Goal: Task Accomplishment & Management: Use online tool/utility

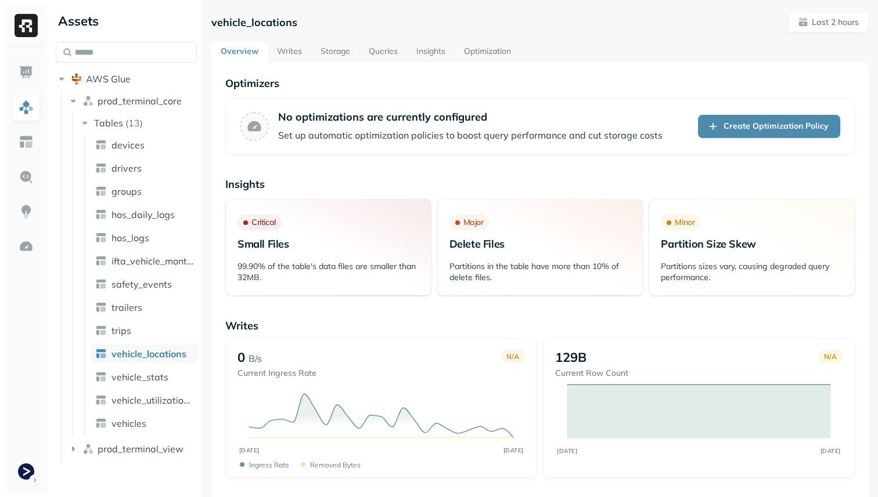
click at [338, 45] on link "Storage" at bounding box center [335, 52] width 48 height 21
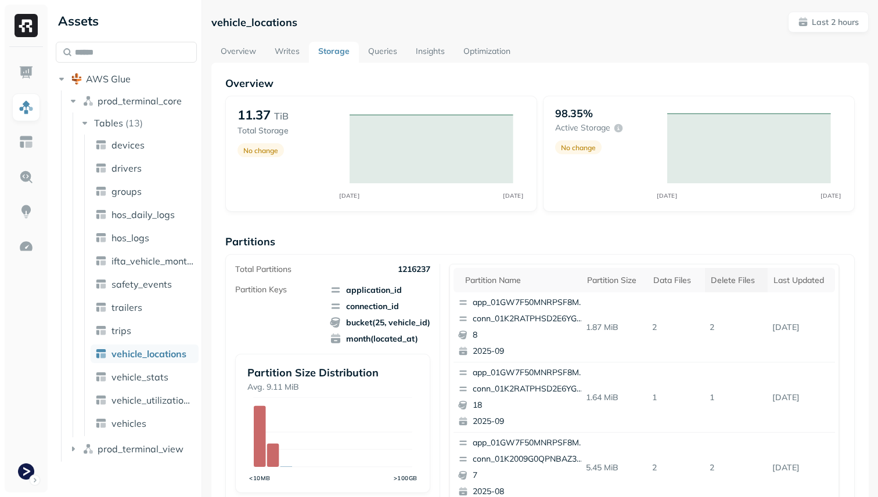
click at [728, 269] on th "Delete Files" at bounding box center [736, 280] width 63 height 24
click at [729, 275] on div "Delete Files" at bounding box center [733, 280] width 61 height 14
click at [730, 275] on div "Delete Files" at bounding box center [733, 280] width 61 height 14
click at [730, 275] on div "Delete Files" at bounding box center [735, 280] width 51 height 11
click at [744, 272] on th "Delete Files" at bounding box center [736, 280] width 63 height 24
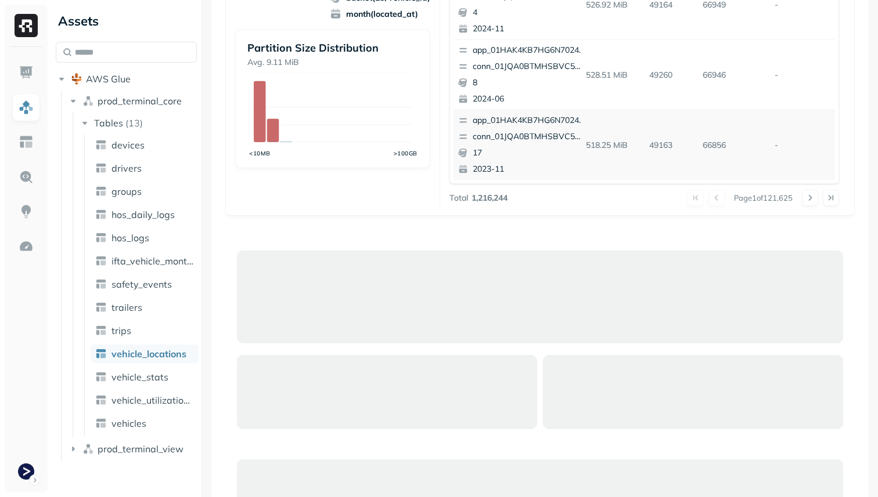
scroll to position [189, 0]
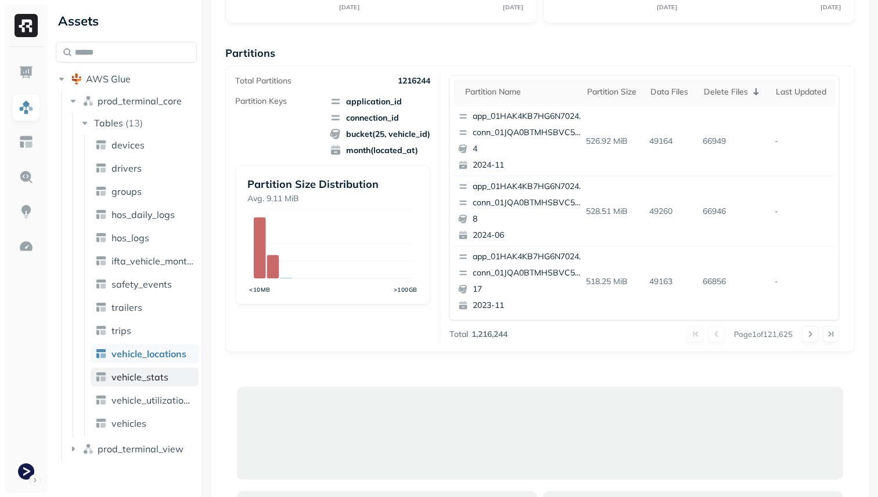
click at [172, 374] on link "vehicle_stats" at bounding box center [145, 377] width 108 height 19
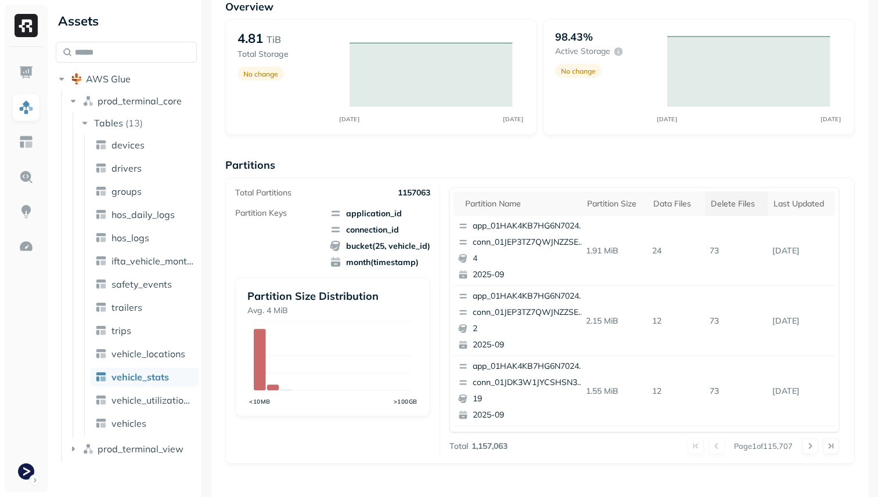
click at [716, 206] on div "Delete Files" at bounding box center [735, 204] width 51 height 11
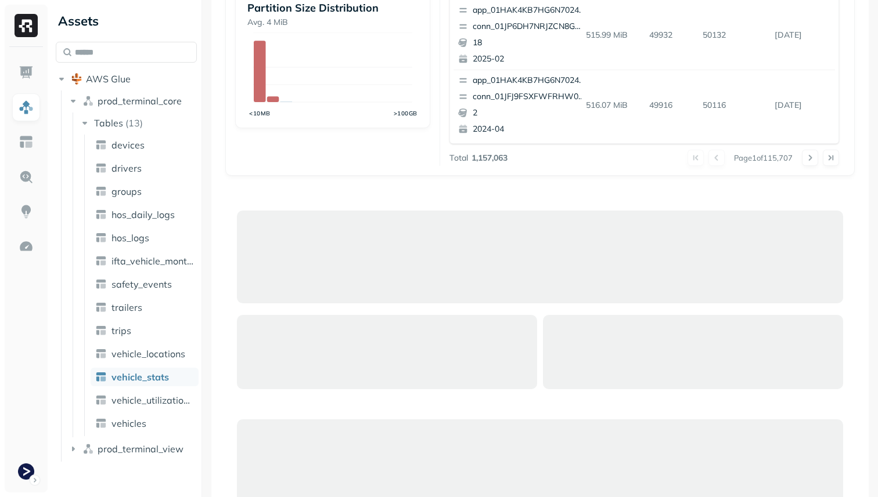
scroll to position [366, 0]
